Goal: Information Seeking & Learning: Learn about a topic

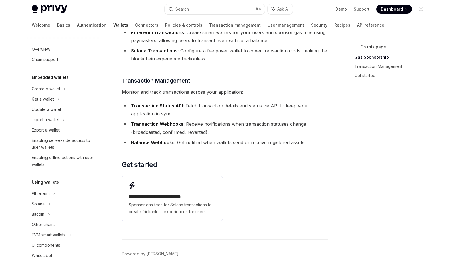
scroll to position [126, 0]
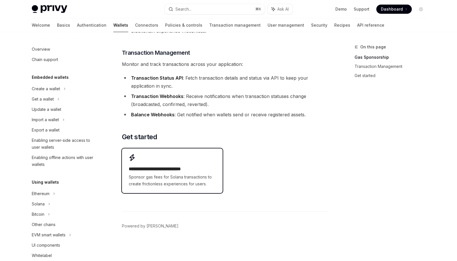
click at [184, 168] on h2 "**********" at bounding box center [172, 168] width 87 height 7
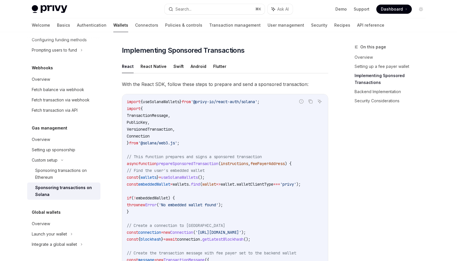
scroll to position [433, 0]
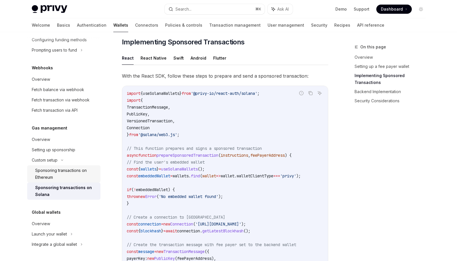
click at [68, 170] on div "Sponsoring transactions on Ethereum" at bounding box center [66, 174] width 62 height 14
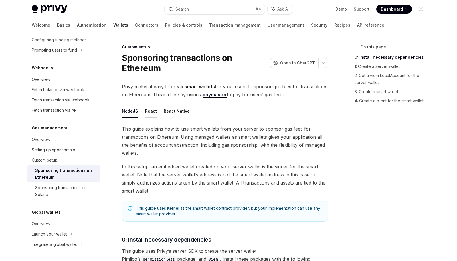
click at [148, 116] on button "React" at bounding box center [151, 110] width 12 height 13
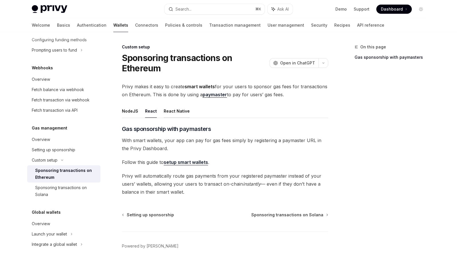
click at [170, 115] on button "React Native" at bounding box center [177, 110] width 26 height 13
click at [148, 114] on button "React" at bounding box center [151, 110] width 12 height 13
type textarea "*"
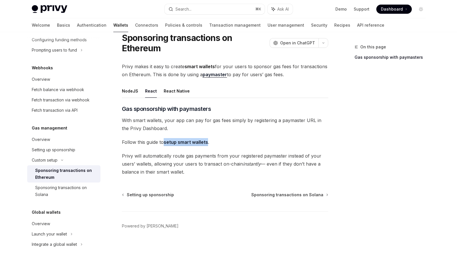
scroll to position [20, 0]
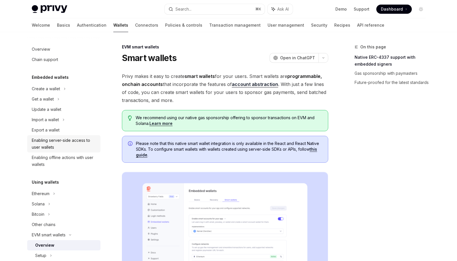
click at [53, 142] on div "Enabling server-side access to user wallets" at bounding box center [64, 144] width 65 height 14
type textarea "*"
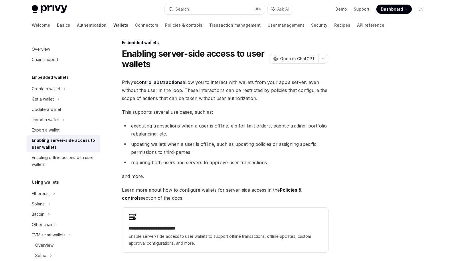
scroll to position [5, 0]
